Goal: Task Accomplishment & Management: Use online tool/utility

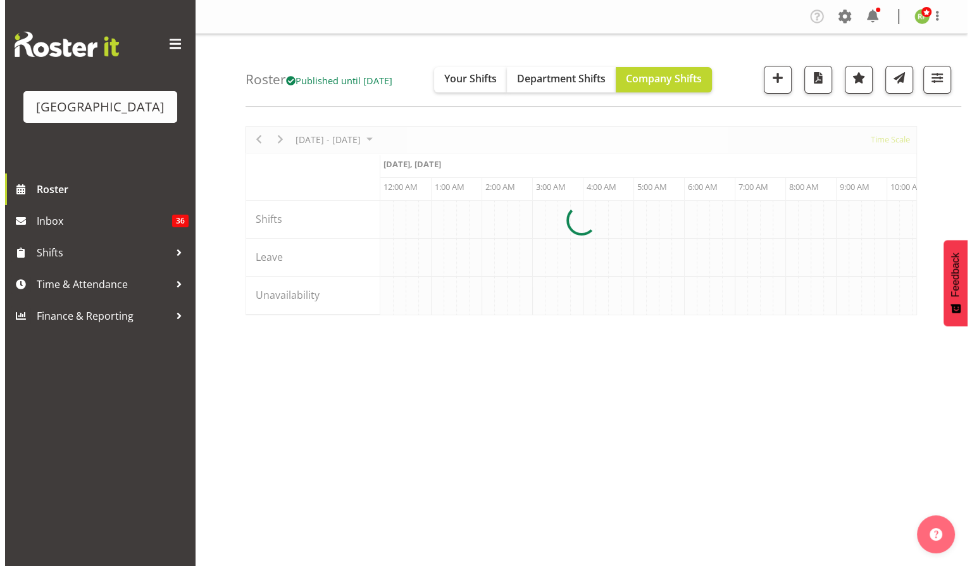
scroll to position [0, 2430]
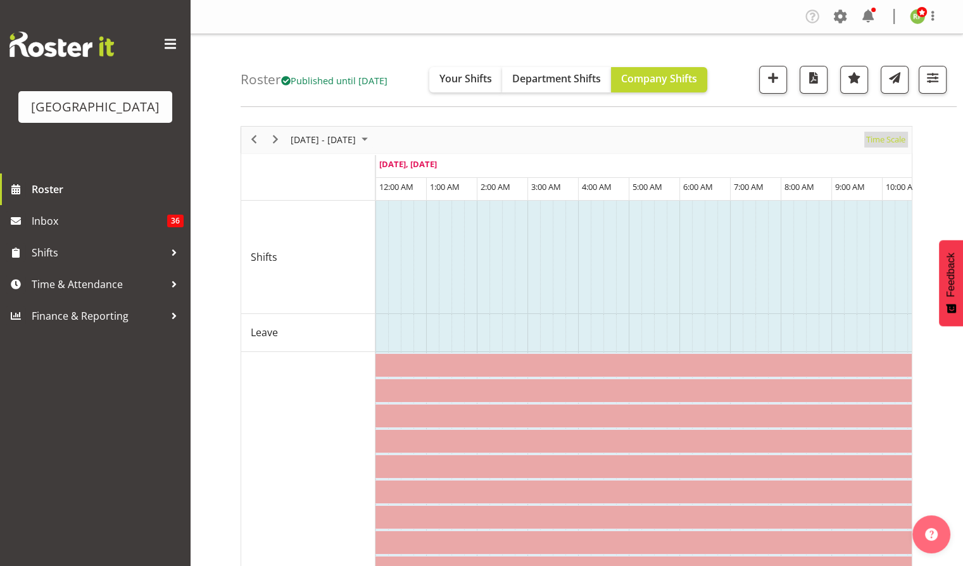
click at [889, 140] on span "Time Scale" at bounding box center [885, 140] width 42 height 16
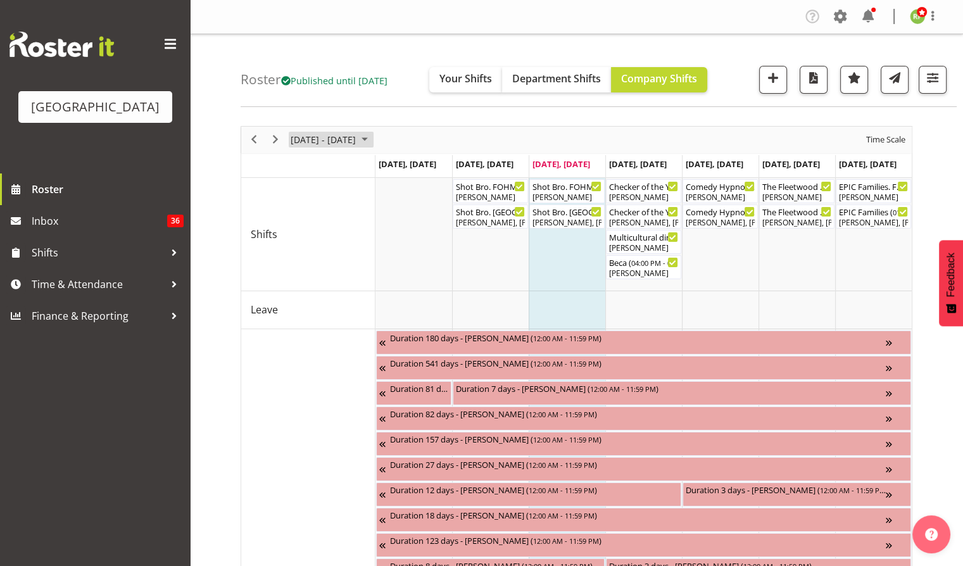
click at [289, 139] on button "[DATE] - [DATE]" at bounding box center [331, 140] width 85 height 16
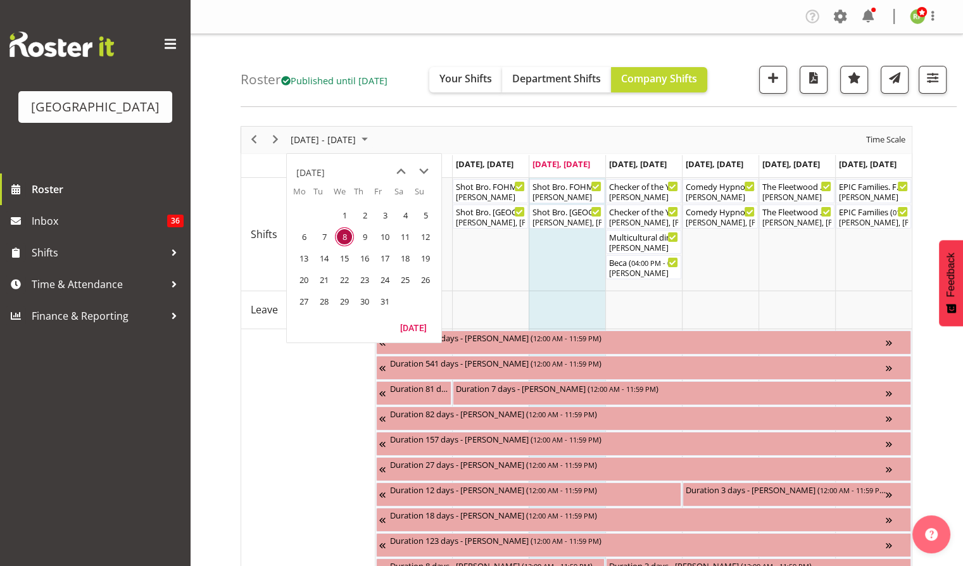
drag, startPoint x: 301, startPoint y: 261, endPoint x: 307, endPoint y: 268, distance: 9.0
click at [301, 261] on span "13" at bounding box center [303, 258] width 19 height 19
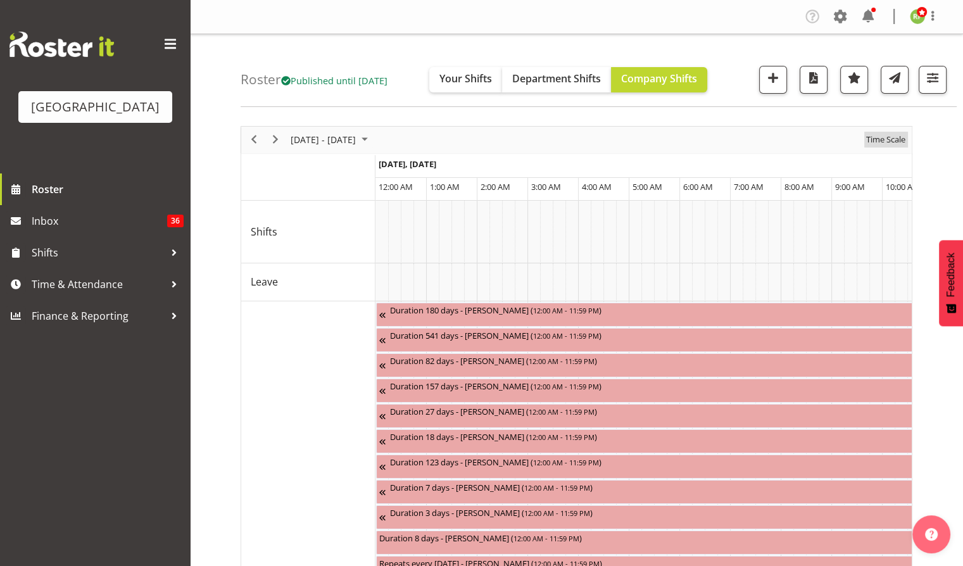
click at [886, 140] on span "Time Scale" at bounding box center [885, 140] width 42 height 16
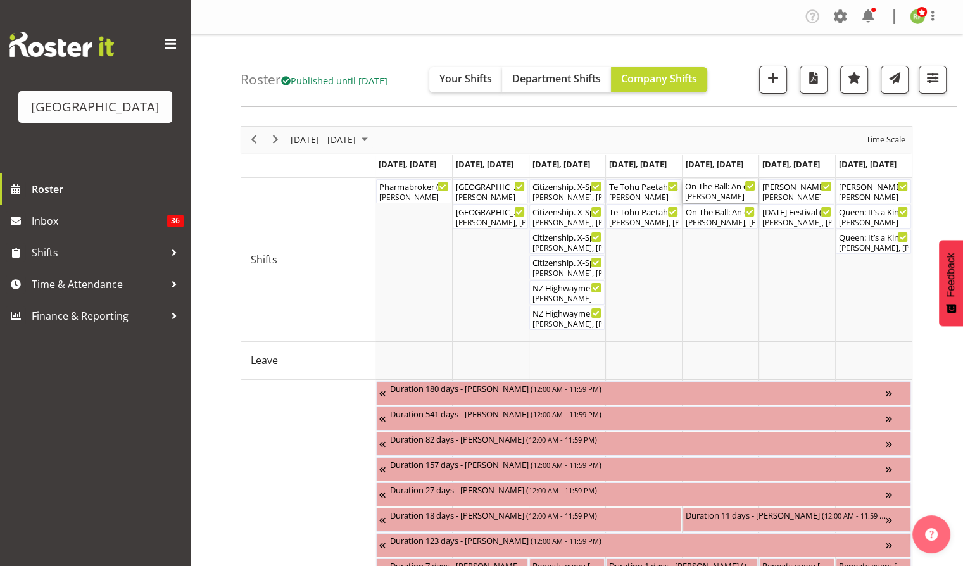
click at [710, 184] on div "On The Ball: An evening with [PERSON_NAME] FOHM shift ( 05:15 PM - 10:15 PM )" at bounding box center [720, 185] width 70 height 13
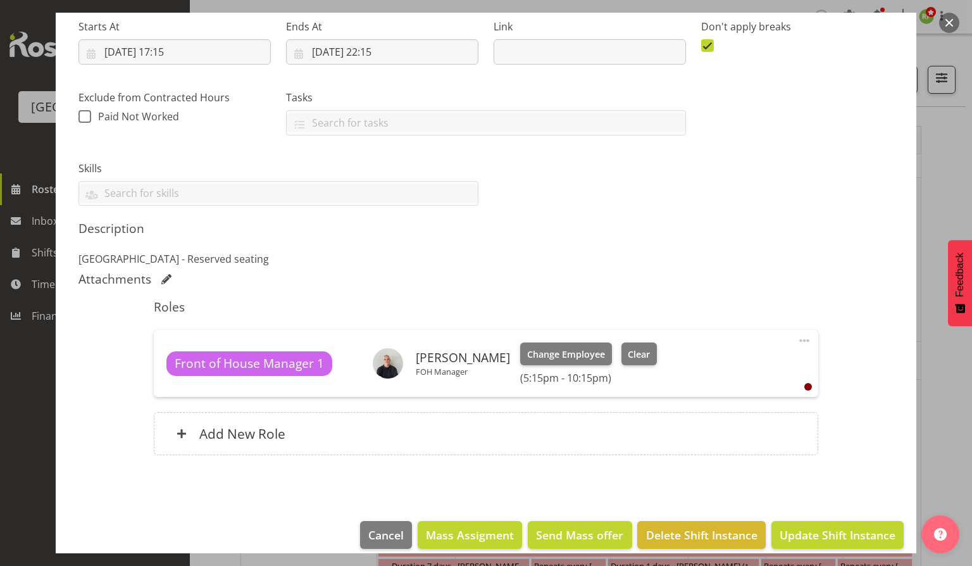
scroll to position [216, 0]
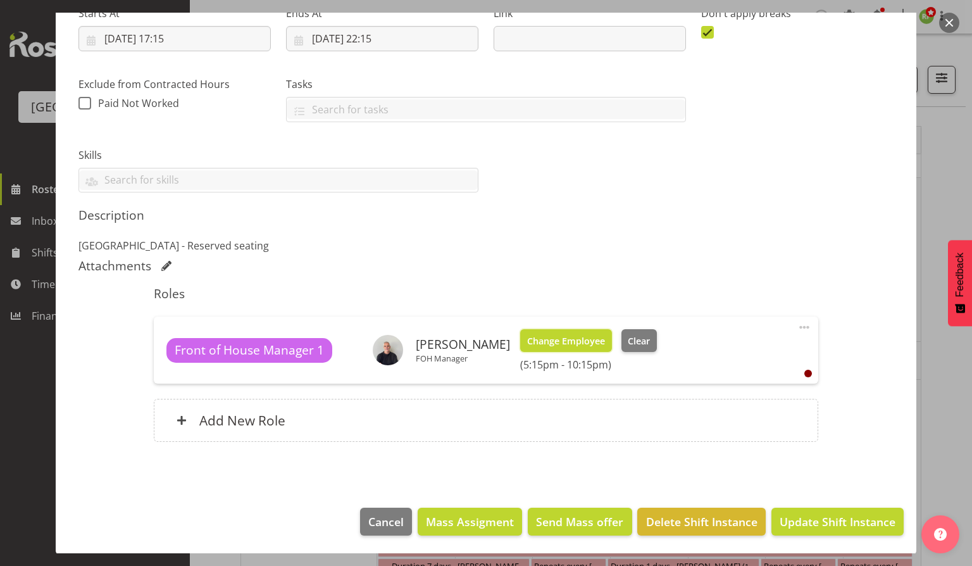
click at [554, 340] on span "Change Employee" at bounding box center [566, 341] width 78 height 14
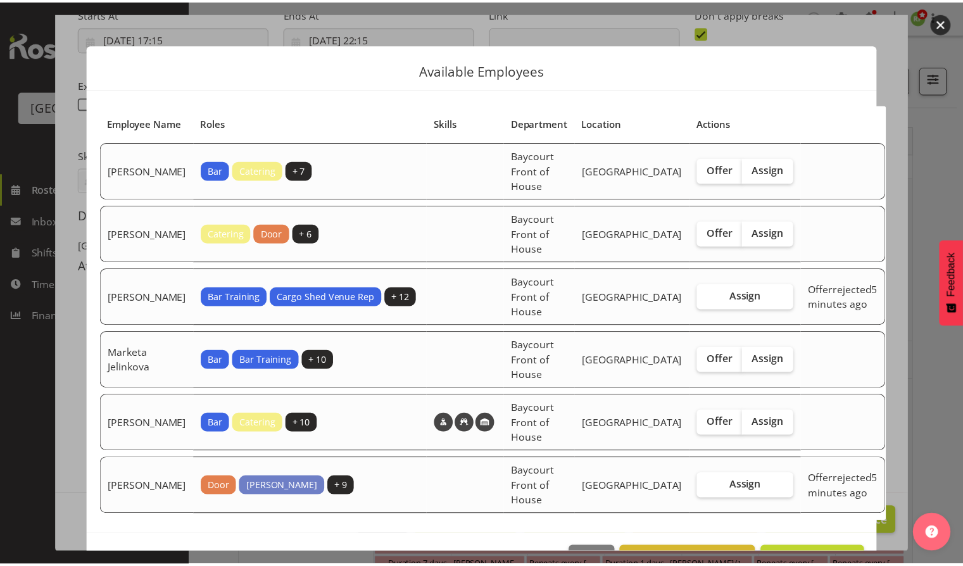
scroll to position [51, 0]
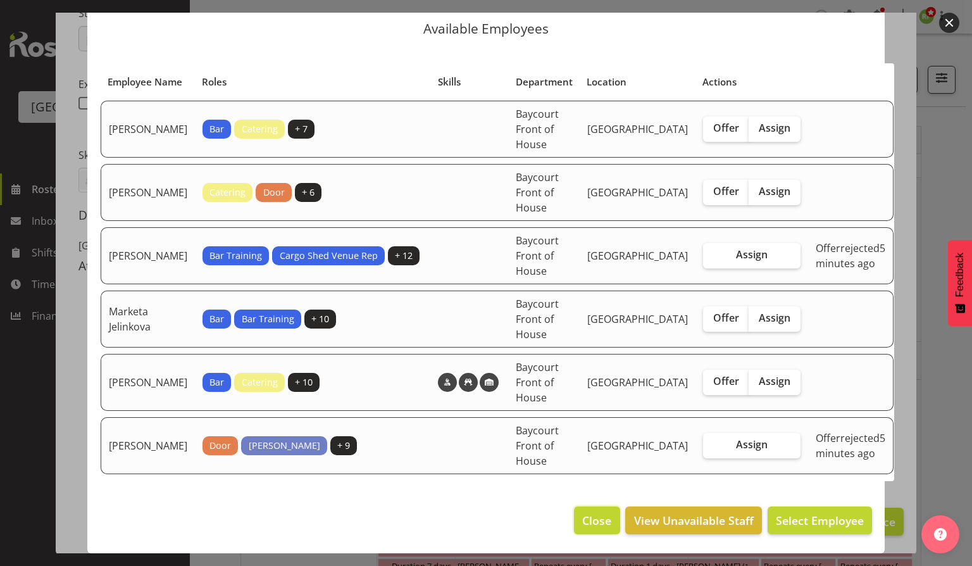
click at [582, 516] on span "Close" at bounding box center [596, 520] width 29 height 16
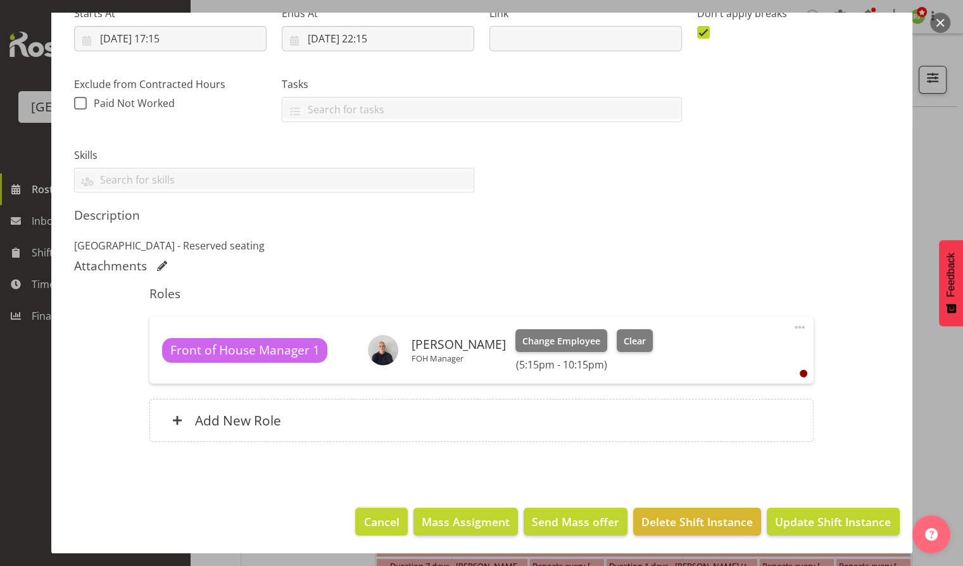
click at [370, 515] on span "Cancel" at bounding box center [381, 521] width 35 height 16
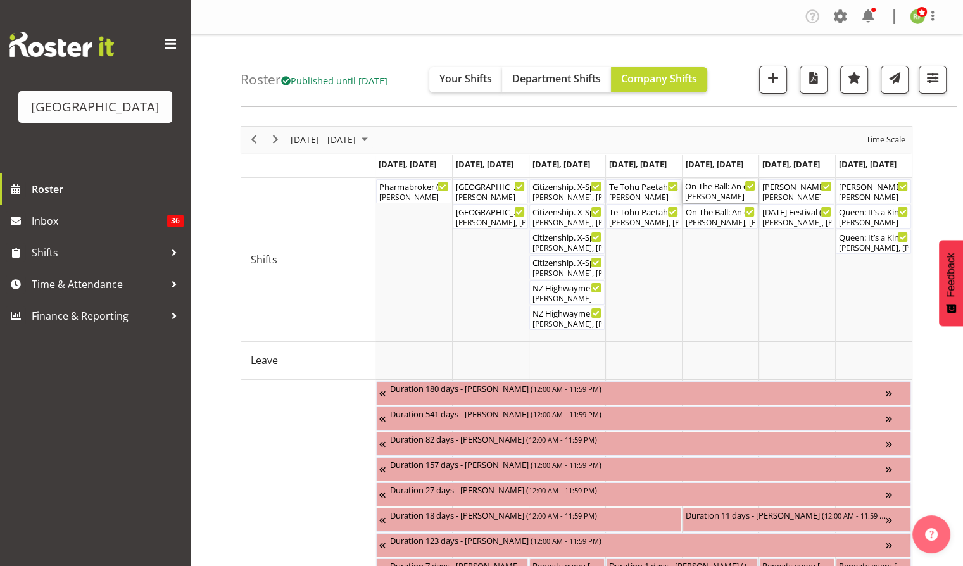
click at [709, 193] on div "[PERSON_NAME]" at bounding box center [720, 196] width 70 height 11
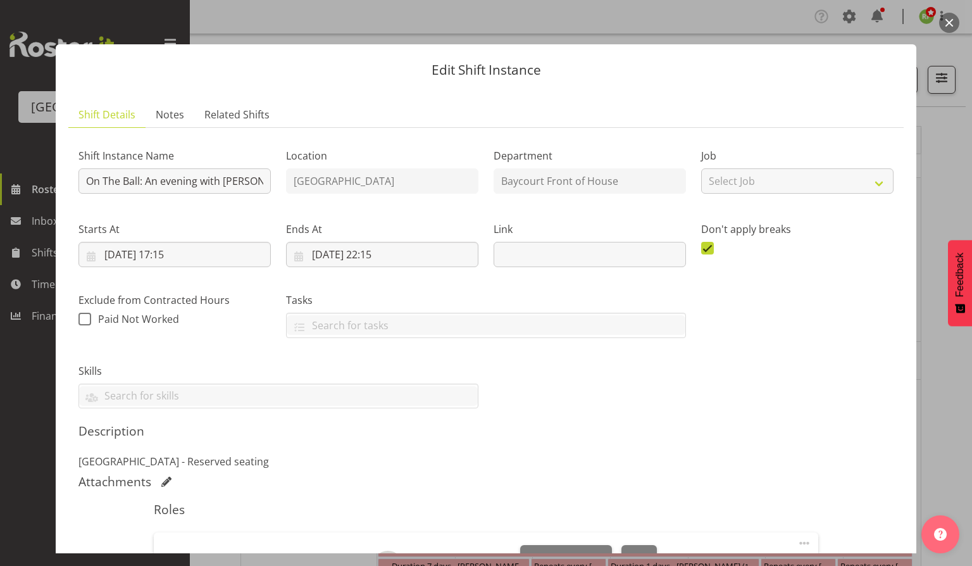
click at [947, 23] on button "button" at bounding box center [949, 23] width 20 height 20
